Goal: Task Accomplishment & Management: Complete application form

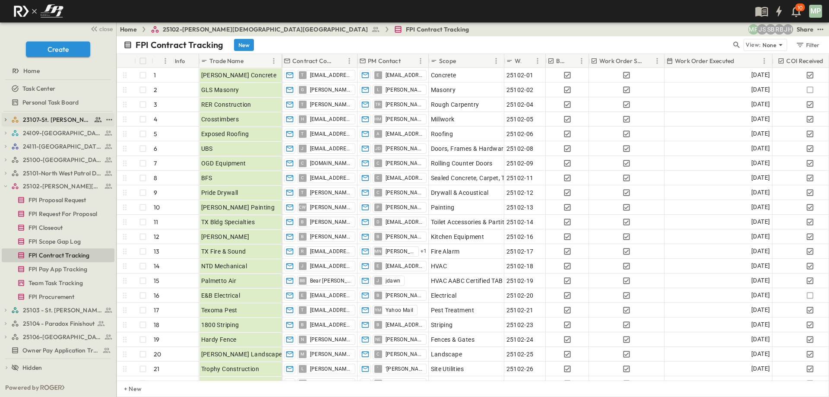
click at [5, 117] on icon "button" at bounding box center [6, 120] width 6 height 6
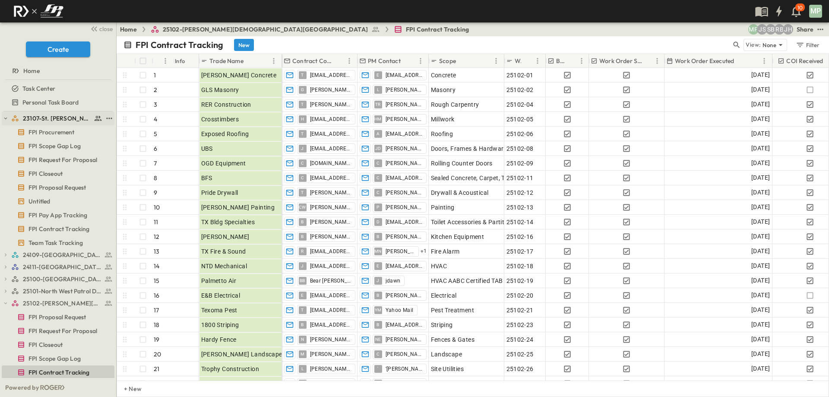
click at [5, 117] on icon "button" at bounding box center [6, 118] width 6 height 6
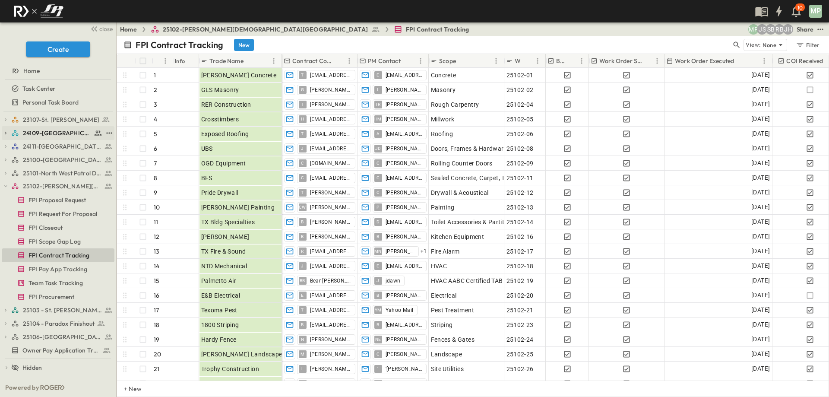
click at [6, 133] on icon "button" at bounding box center [6, 132] width 2 height 3
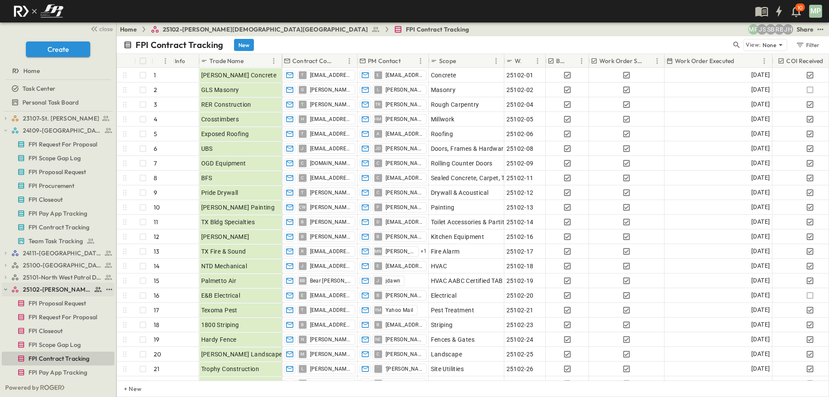
click at [4, 290] on icon "button" at bounding box center [6, 289] width 6 height 6
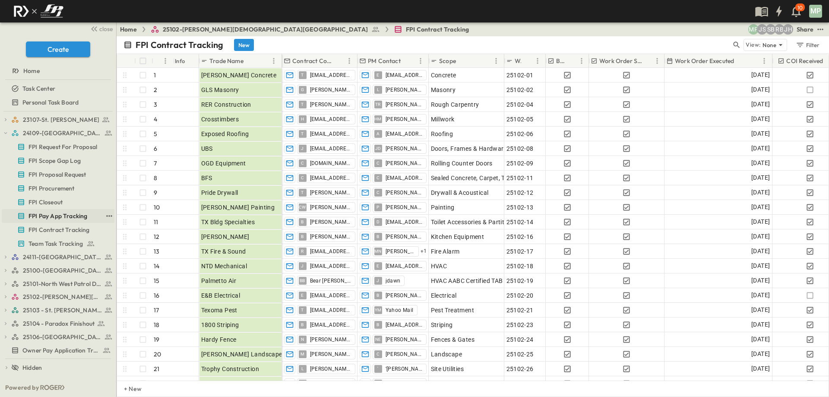
click at [52, 214] on span "FPI Pay App Tracking" at bounding box center [57, 216] width 59 height 9
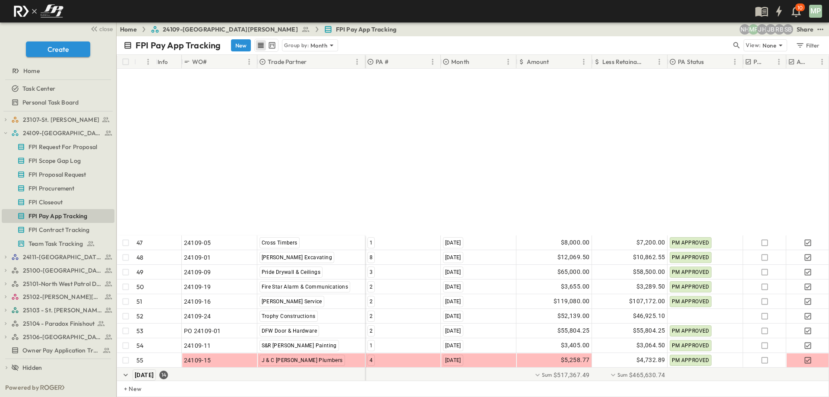
scroll to position [870, 0]
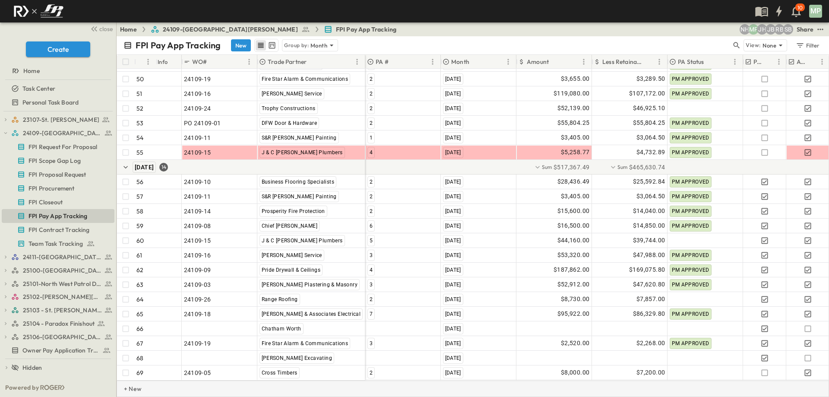
click at [129, 386] on p "+ New" at bounding box center [126, 388] width 5 height 9
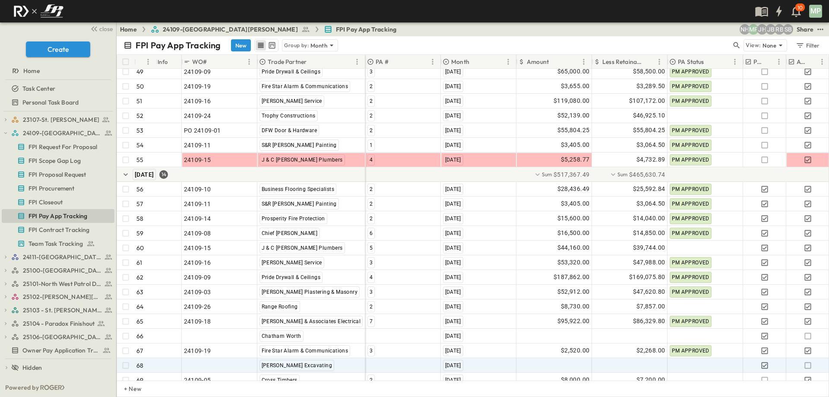
scroll to position [899, 0]
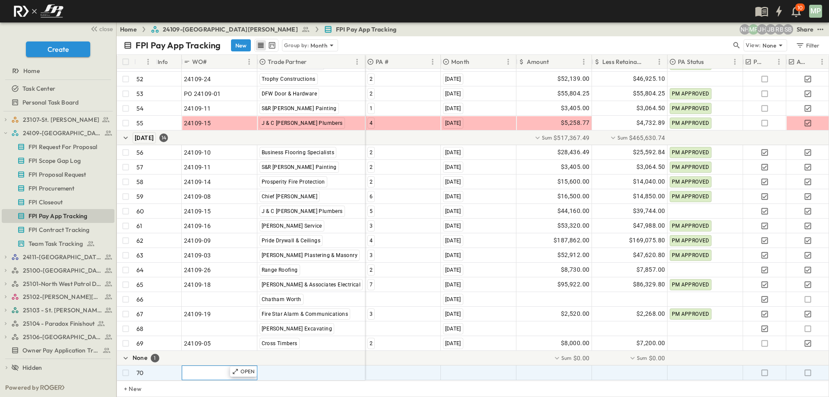
click at [190, 368] on span ""24101-01"" at bounding box center [199, 372] width 31 height 9
type input "********"
type input "*"
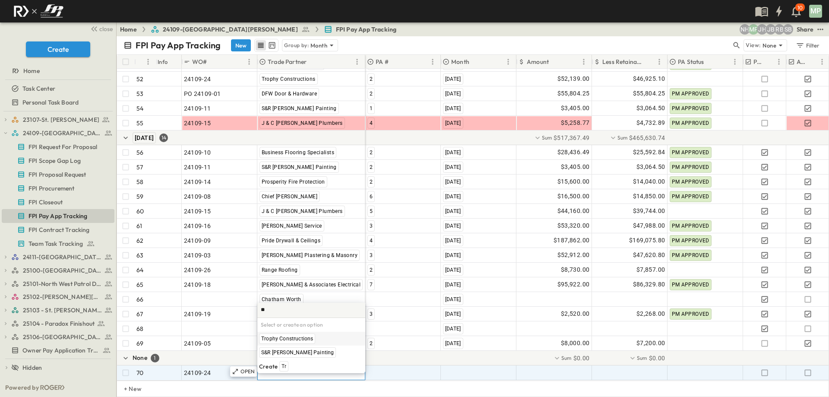
scroll to position [0, 0]
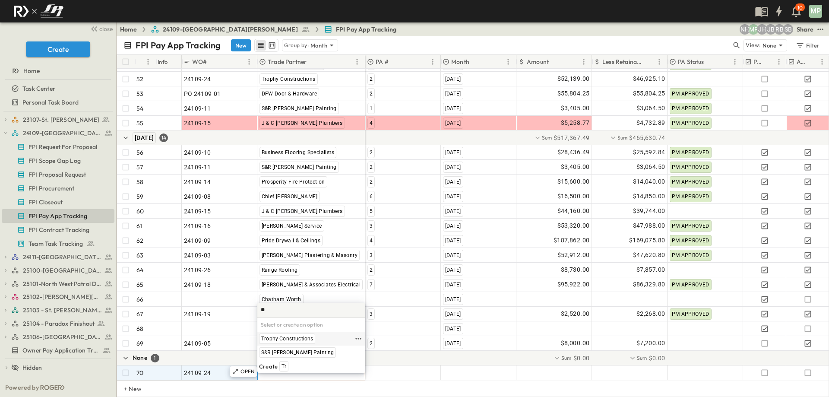
type input "**"
click at [282, 336] on span "Trophy Constructions" at bounding box center [287, 338] width 52 height 7
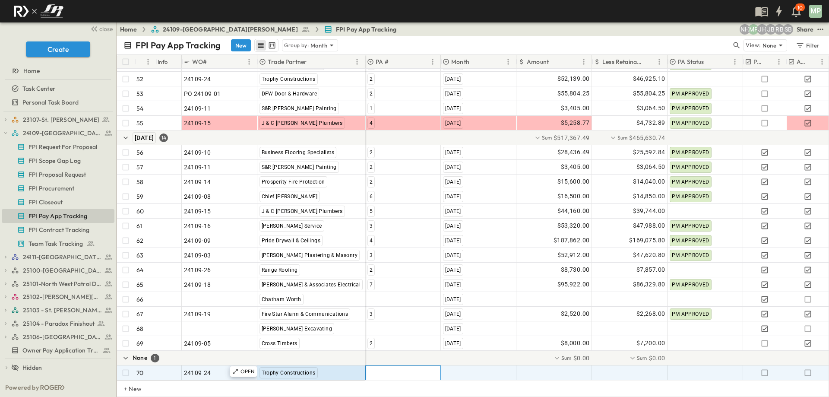
click at [377, 366] on div at bounding box center [403, 373] width 75 height 14
type input "*"
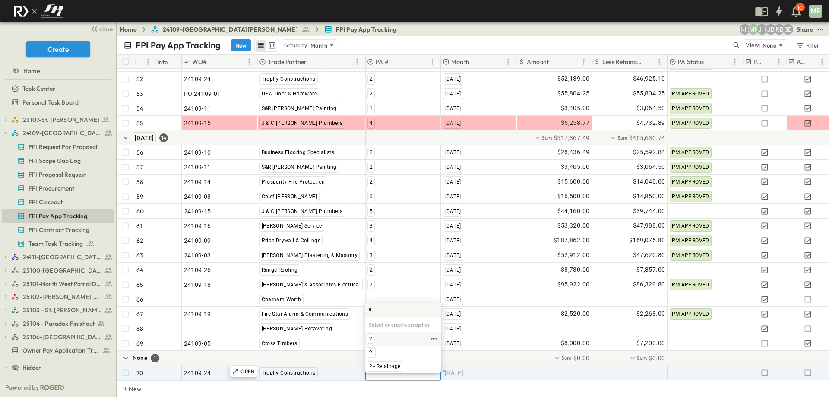
click at [370, 340] on span "2" at bounding box center [370, 338] width 3 height 7
click at [458, 368] on span ""[DATE]"" at bounding box center [454, 372] width 22 height 9
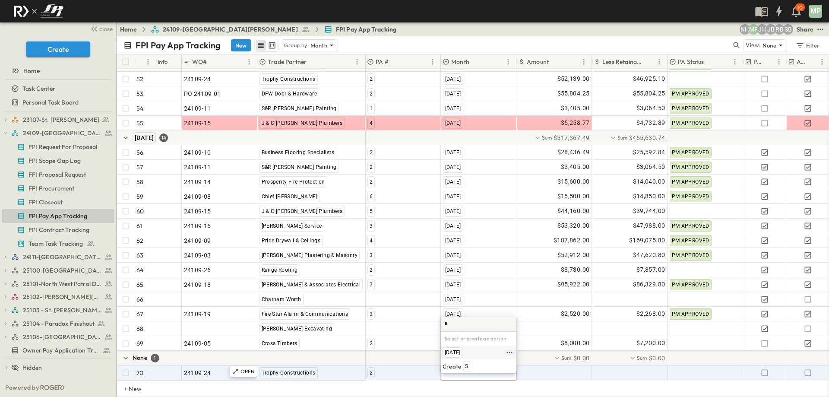
click at [460, 352] on span "[DATE]" at bounding box center [453, 352] width 16 height 7
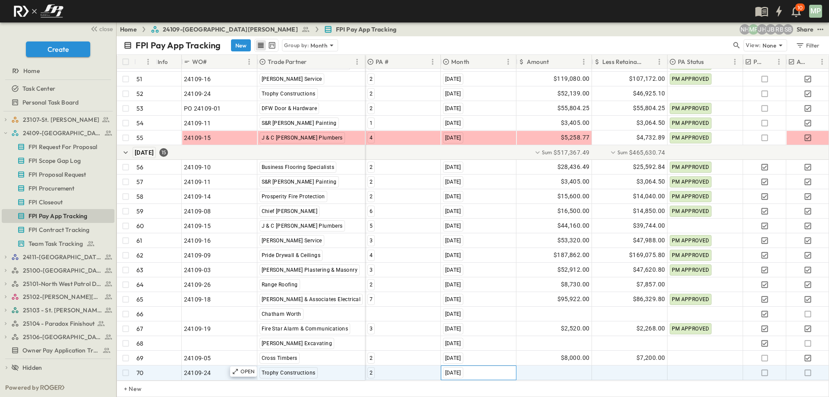
scroll to position [884, 0]
click at [538, 366] on div at bounding box center [554, 373] width 75 height 14
type input "********"
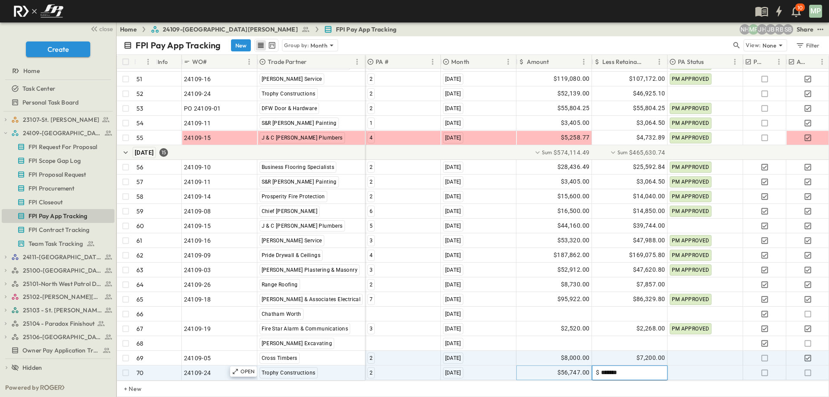
type input "********"
click at [809, 368] on icon "button" at bounding box center [808, 372] width 9 height 9
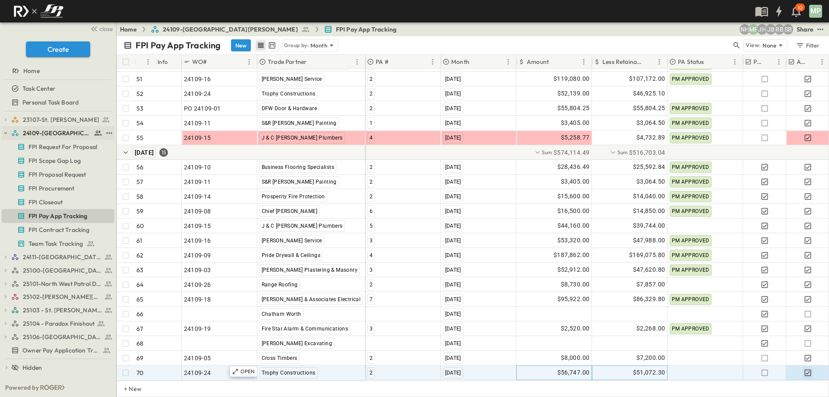
click at [5, 134] on icon "button" at bounding box center [6, 133] width 6 height 6
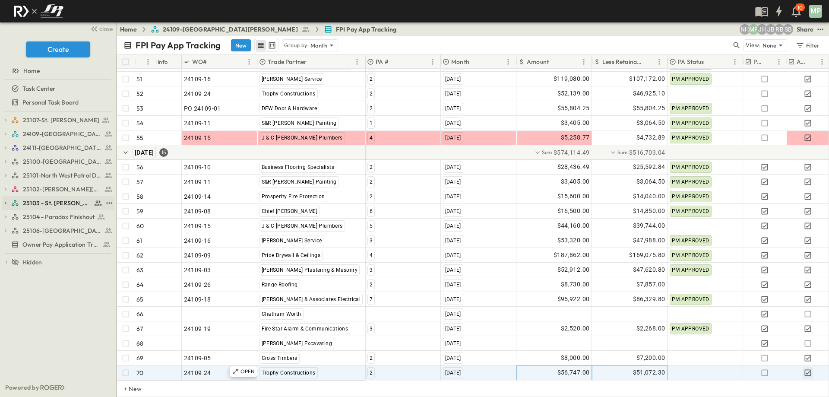
click at [5, 200] on icon "button" at bounding box center [6, 203] width 6 height 6
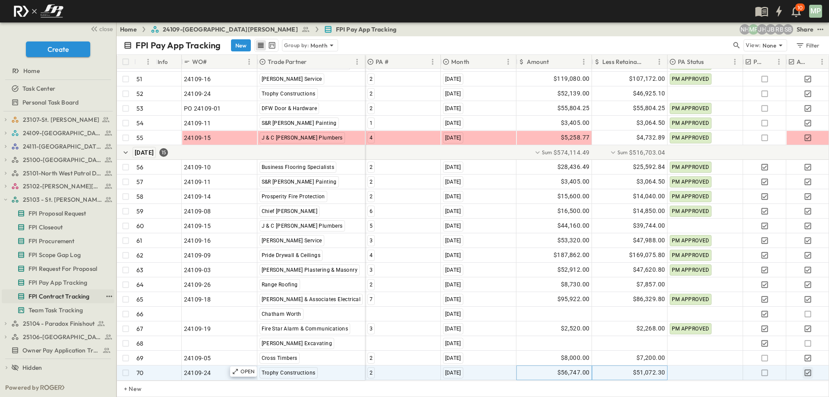
click at [49, 292] on span "FPI Contract Tracking" at bounding box center [58, 296] width 61 height 9
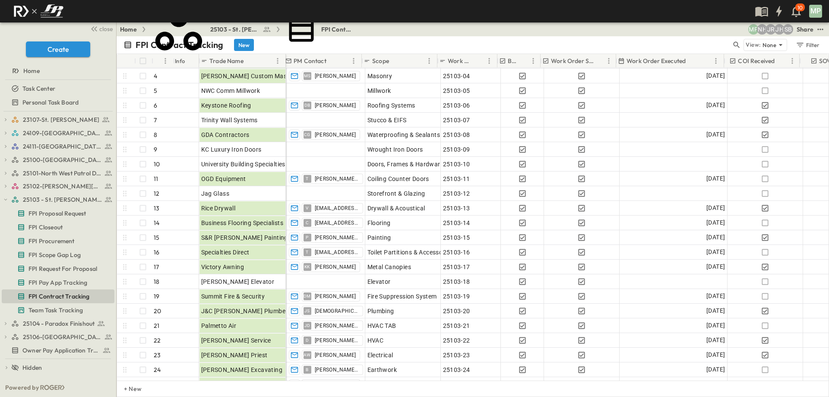
scroll to position [43, 78]
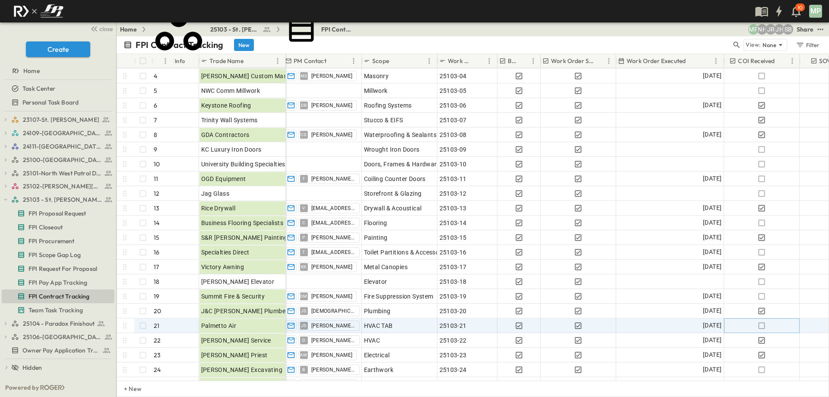
click at [761, 329] on icon "button" at bounding box center [761, 325] width 9 height 9
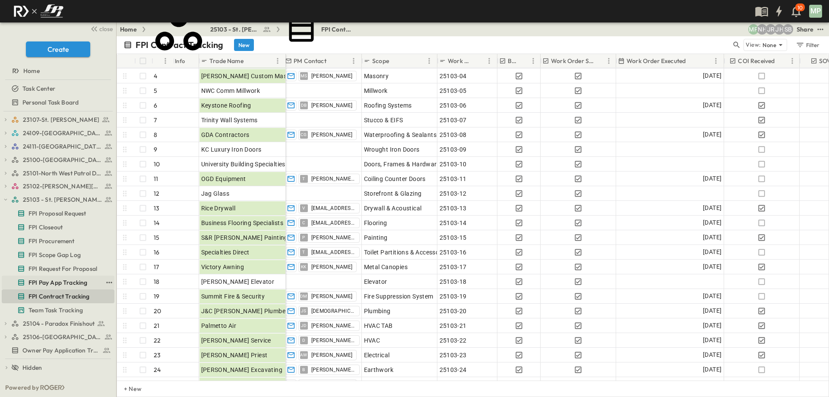
click at [51, 285] on span "FPI Pay App Tracking" at bounding box center [57, 282] width 59 height 9
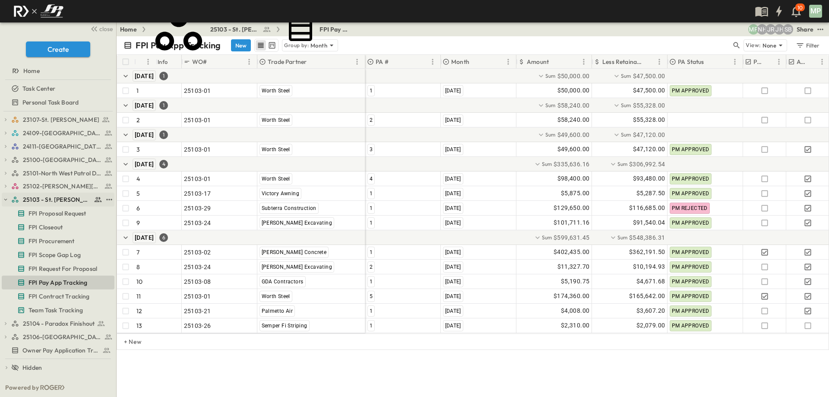
click at [3, 200] on icon "button" at bounding box center [6, 199] width 6 height 6
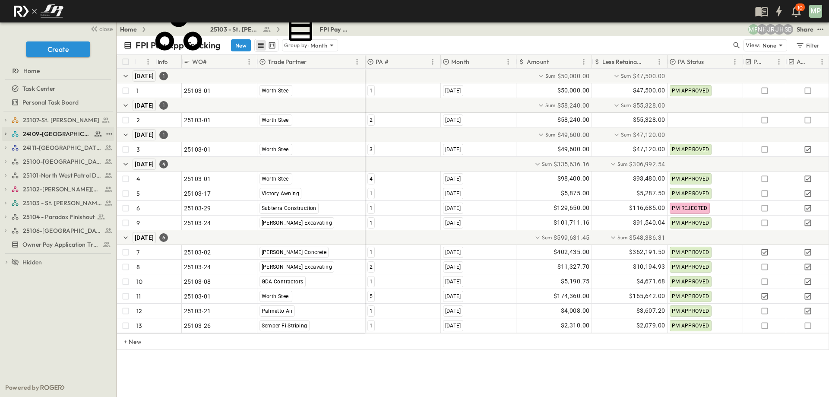
click at [3, 134] on icon "button" at bounding box center [6, 134] width 6 height 6
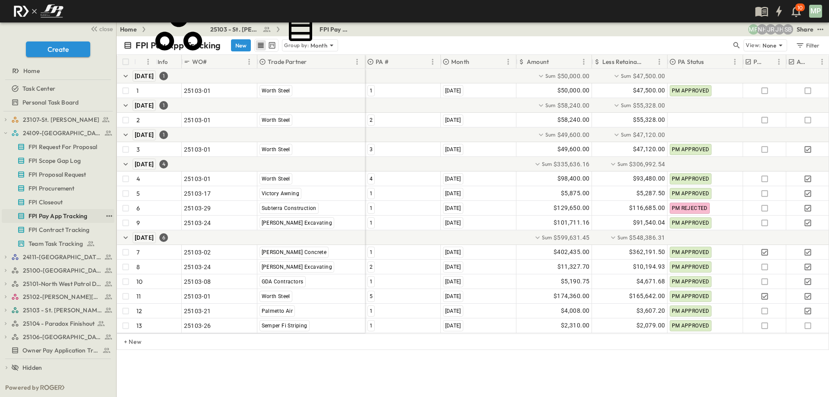
click at [55, 215] on span "FPI Pay App Tracking" at bounding box center [57, 216] width 59 height 9
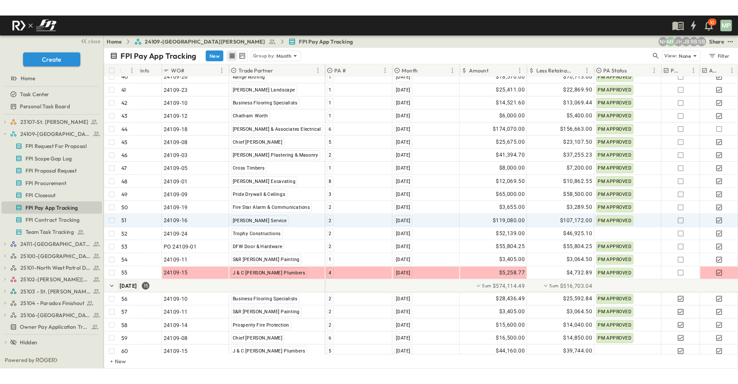
scroll to position [711, 0]
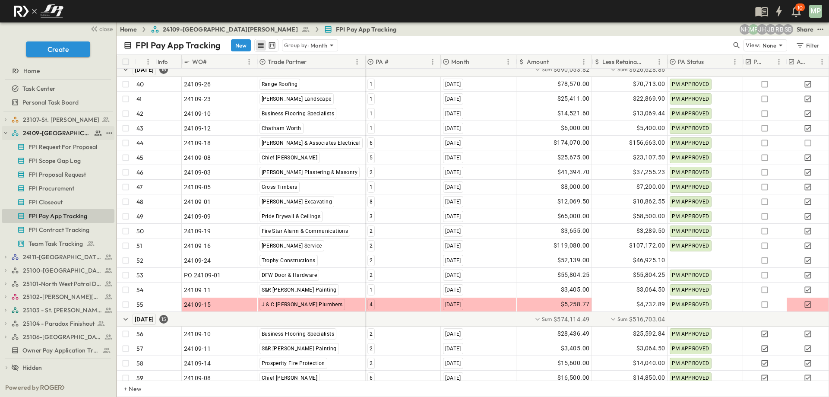
click at [7, 134] on icon "button" at bounding box center [6, 133] width 6 height 6
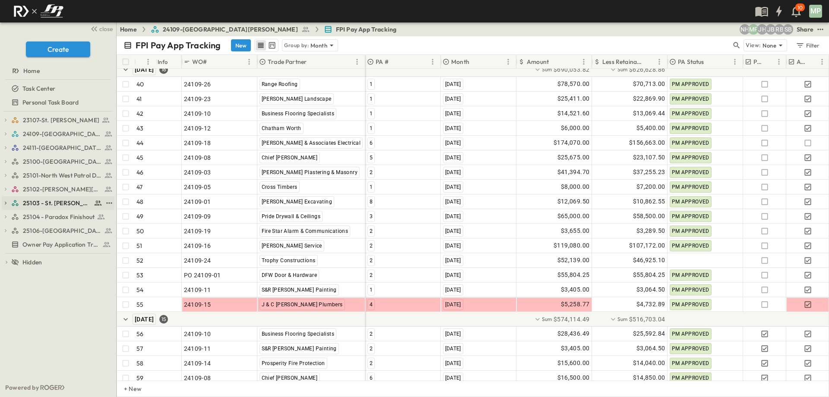
click at [8, 202] on icon "button" at bounding box center [6, 203] width 6 height 6
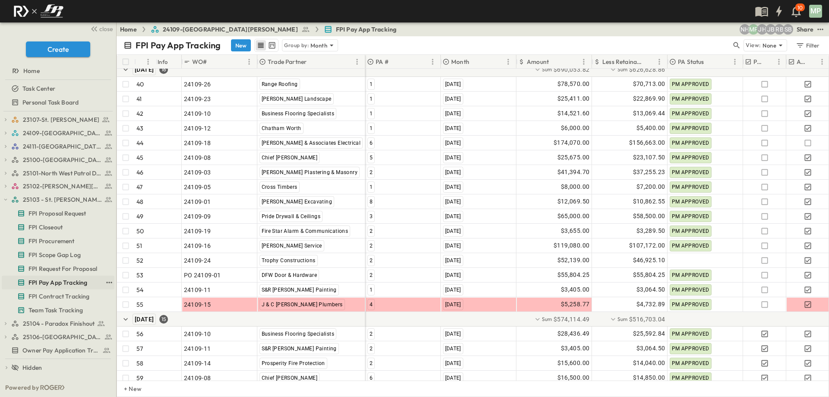
click at [63, 279] on span "FPI Pay App Tracking" at bounding box center [57, 282] width 59 height 9
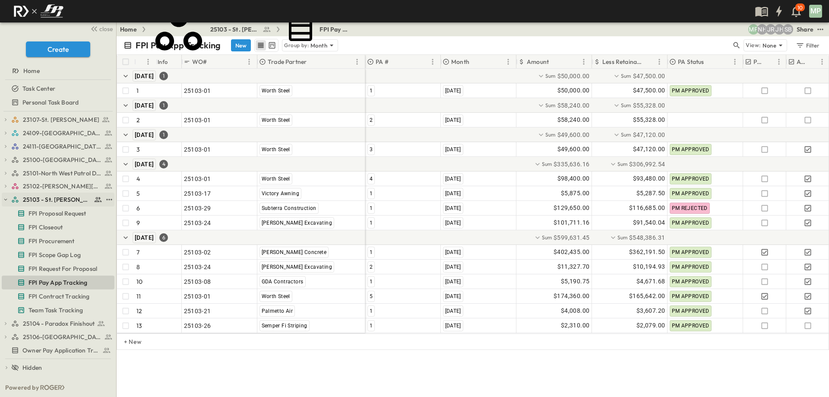
click at [9, 196] on button "button" at bounding box center [6, 200] width 8 height 8
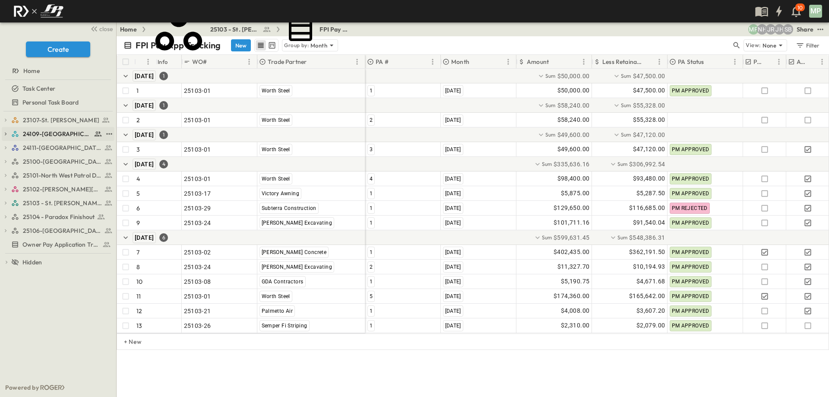
click at [6, 133] on icon "button" at bounding box center [6, 134] width 2 height 3
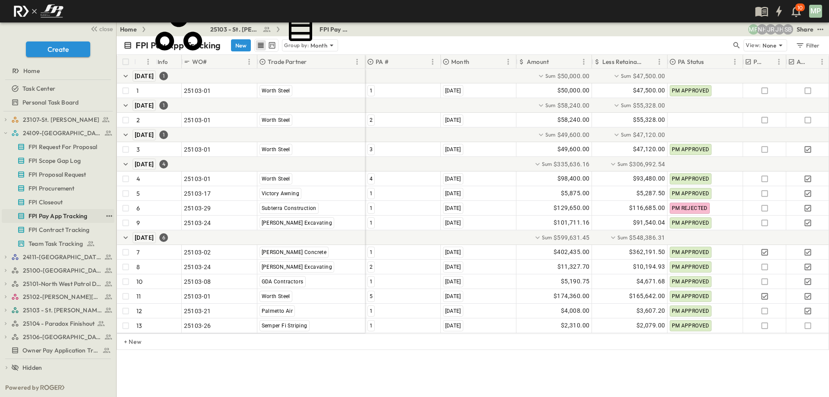
click at [61, 214] on span "FPI Pay App Tracking" at bounding box center [57, 216] width 59 height 9
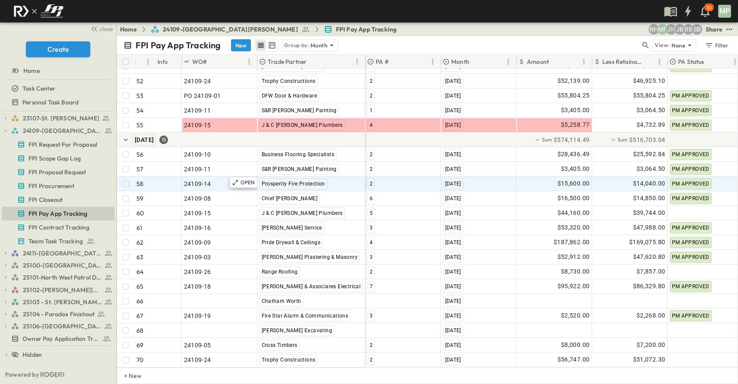
scroll to position [897, 0]
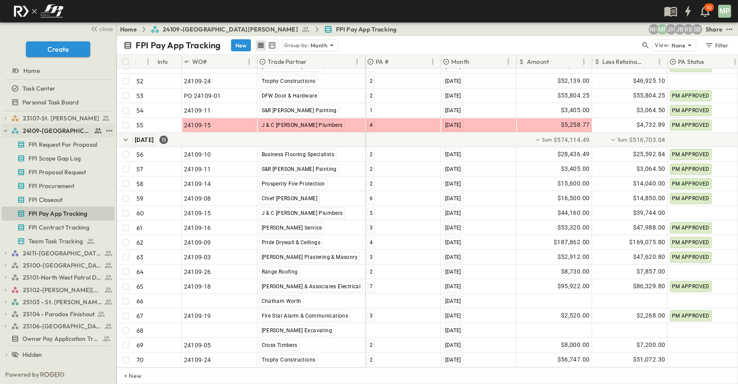
click at [5, 131] on icon "button" at bounding box center [6, 131] width 6 height 6
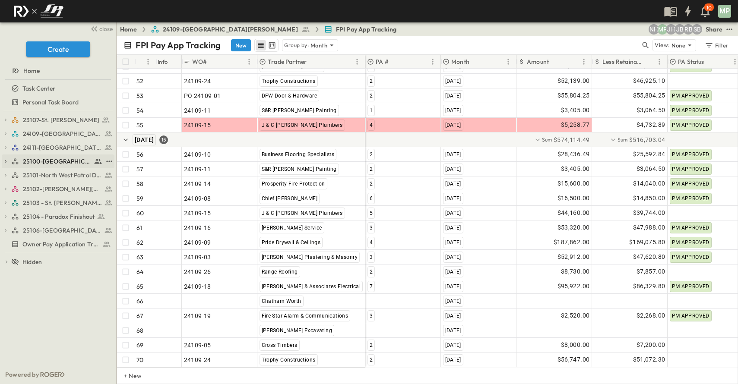
click at [2, 160] on button "button" at bounding box center [6, 162] width 8 height 8
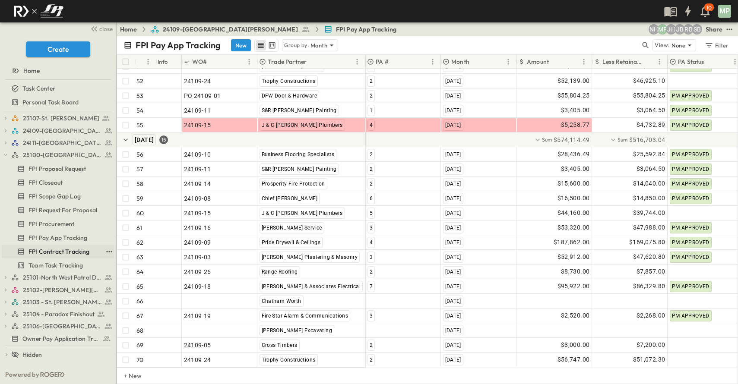
click at [58, 253] on span "FPI Contract Tracking" at bounding box center [58, 251] width 61 height 9
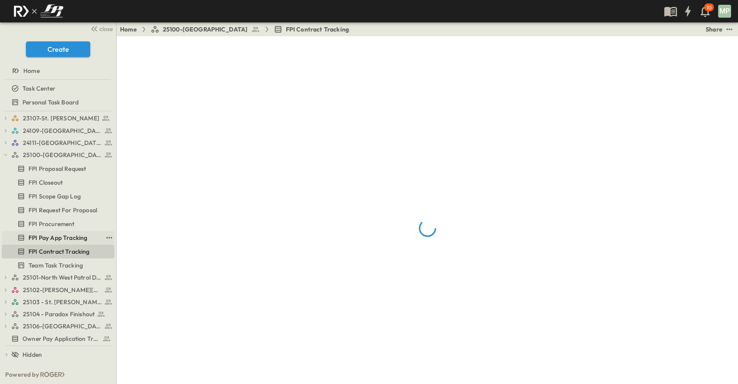
click at [63, 238] on span "FPI Pay App Tracking" at bounding box center [57, 238] width 59 height 9
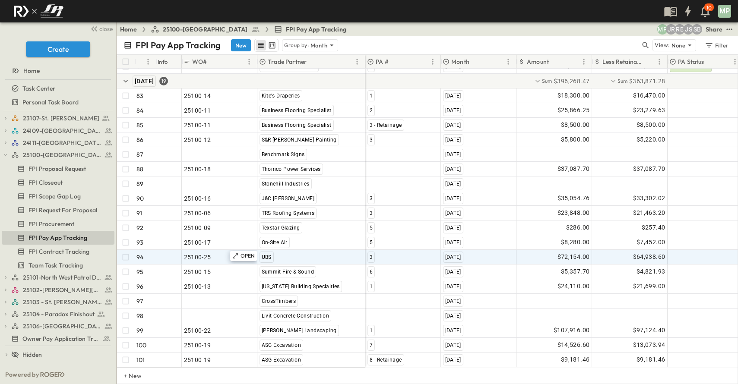
scroll to position [1308, 0]
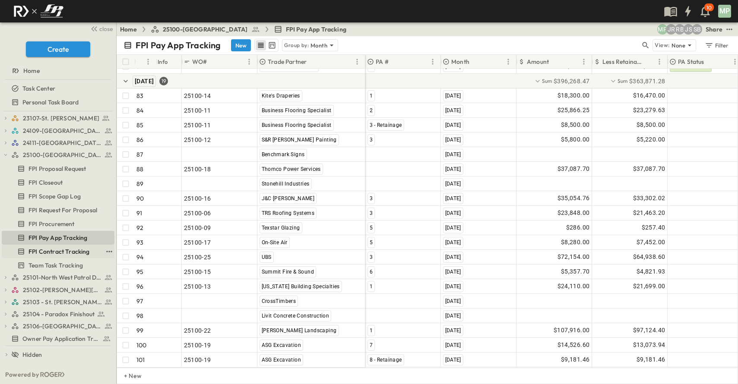
click at [41, 247] on span "FPI Contract Tracking" at bounding box center [58, 251] width 61 height 9
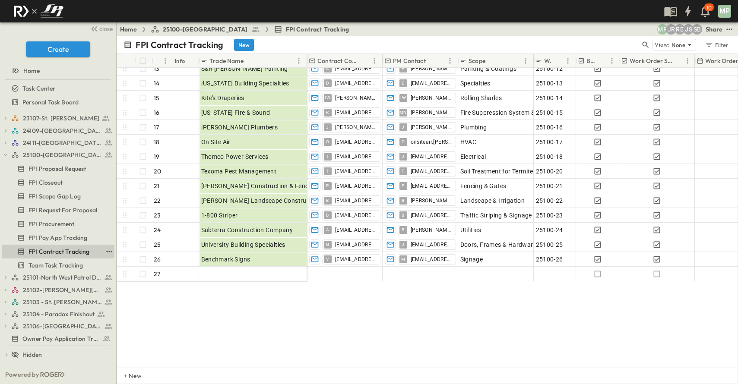
scroll to position [189, 0]
click at [50, 236] on span "FPI Pay App Tracking" at bounding box center [57, 238] width 59 height 9
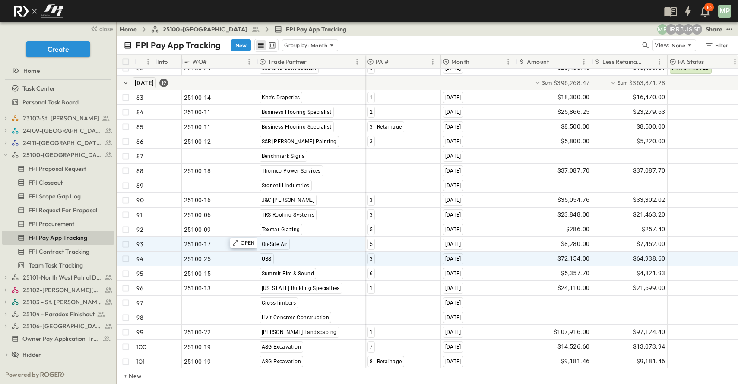
scroll to position [1308, 0]
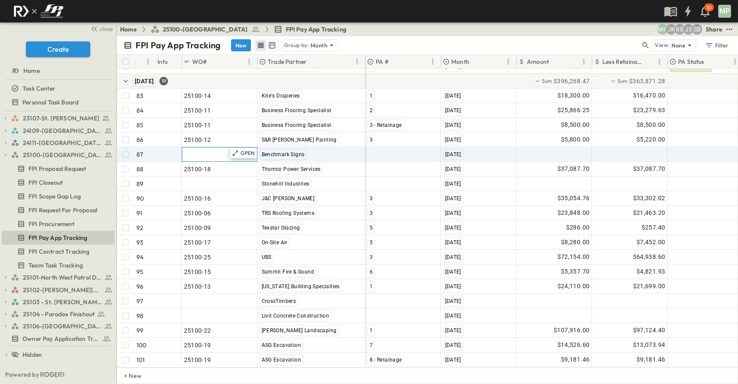
click at [206, 154] on div ""24101-01"" at bounding box center [219, 155] width 71 height 12
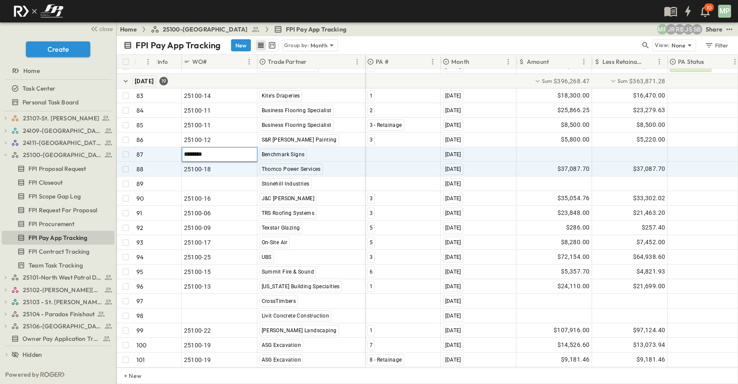
type input "********"
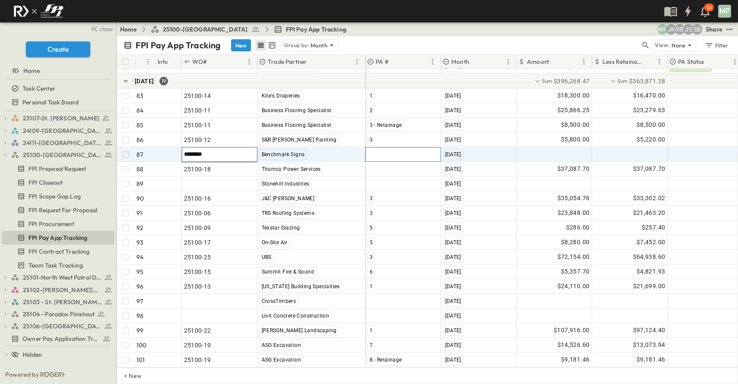
click at [398, 154] on div at bounding box center [403, 155] width 75 height 14
type input "*"
click at [370, 173] on span "1" at bounding box center [370, 176] width 3 height 7
click at [560, 148] on div at bounding box center [554, 155] width 75 height 14
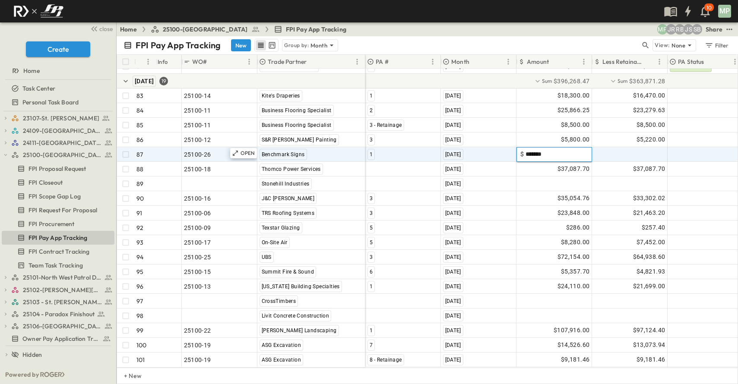
type input "********"
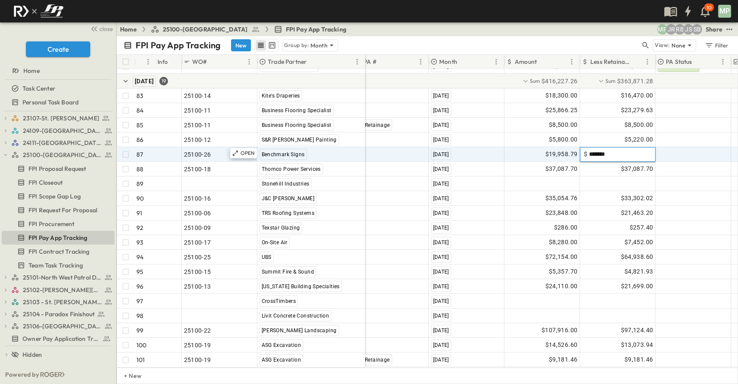
type input "********"
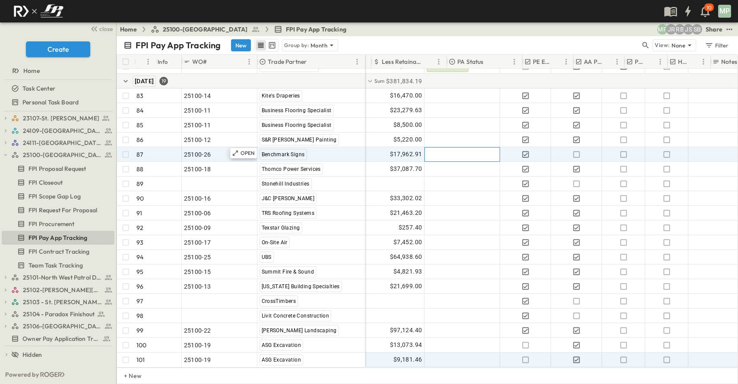
scroll to position [1308, 244]
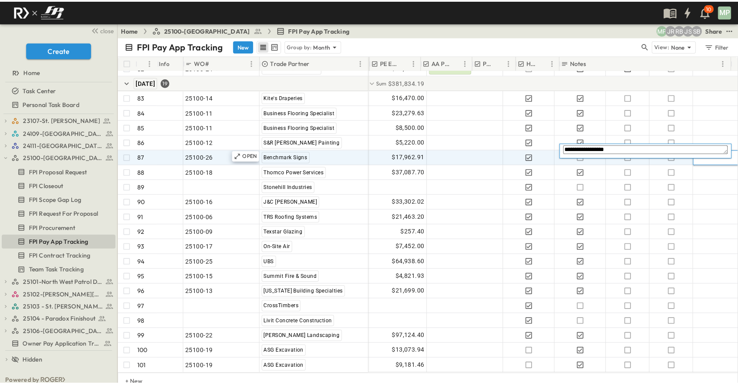
scroll to position [1308, 377]
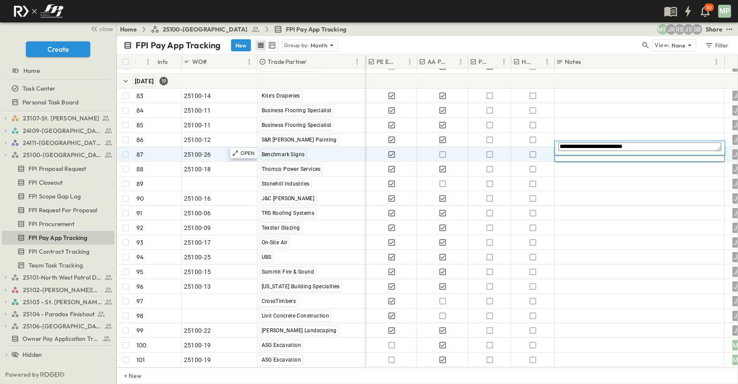
type textarea "**********"
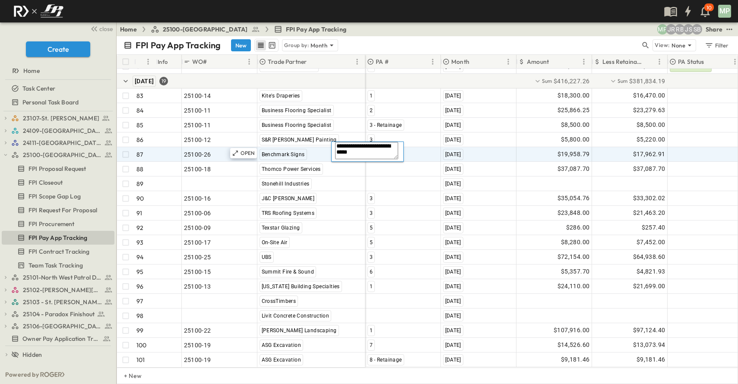
scroll to position [0, 0]
click at [2, 156] on button "button" at bounding box center [6, 155] width 8 height 8
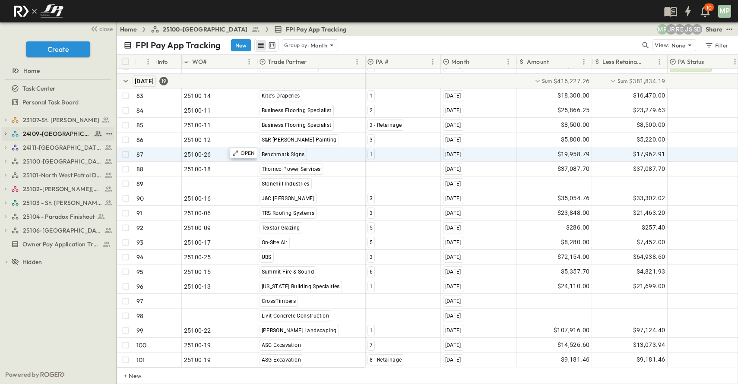
click at [6, 136] on icon "button" at bounding box center [6, 134] width 6 height 6
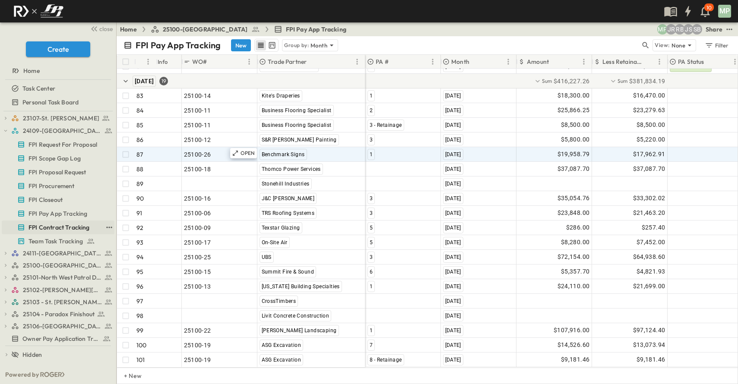
click at [54, 223] on span "FPI Contract Tracking" at bounding box center [58, 227] width 61 height 9
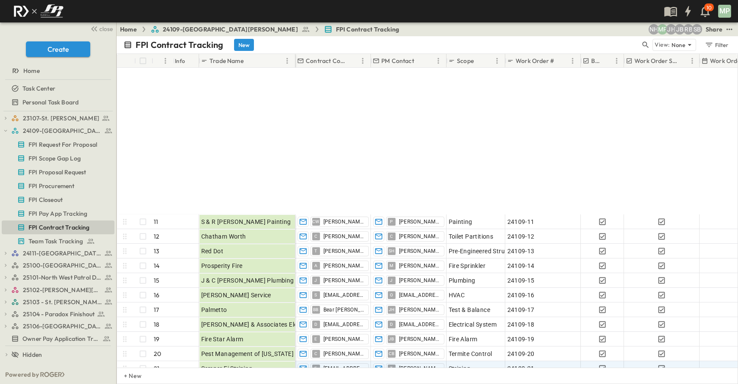
scroll to position [189, 0]
